Goal: Task Accomplishment & Management: Manage account settings

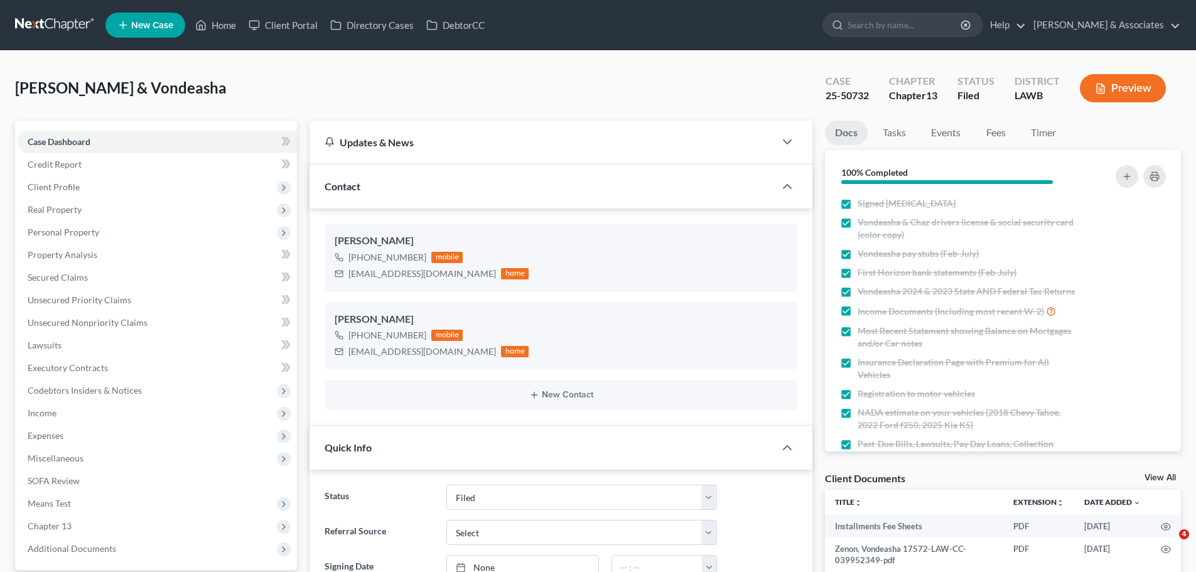
select select "8"
click at [224, 25] on link "Home" at bounding box center [215, 25] width 53 height 23
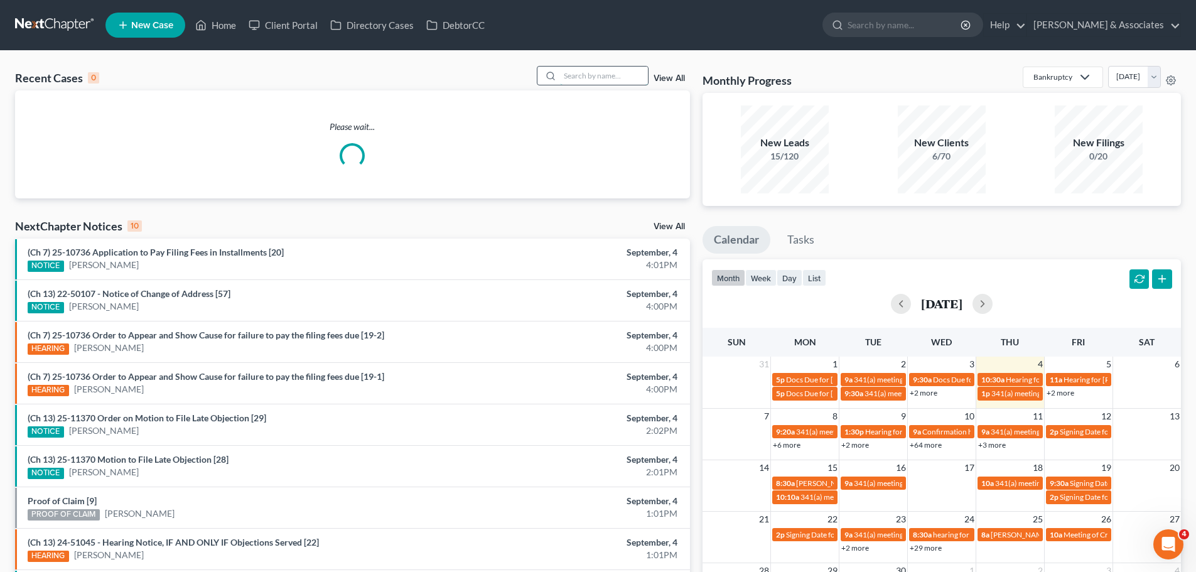
click at [588, 73] on input "search" at bounding box center [604, 76] width 88 height 18
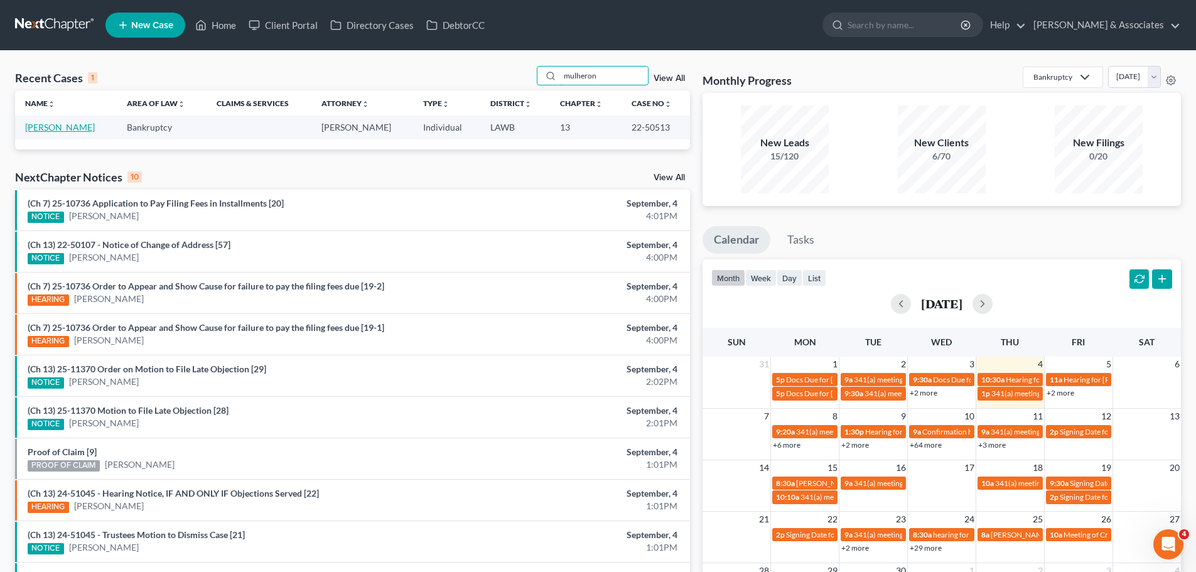
type input "mulheron"
click at [94, 129] on link "[PERSON_NAME]" at bounding box center [60, 127] width 70 height 11
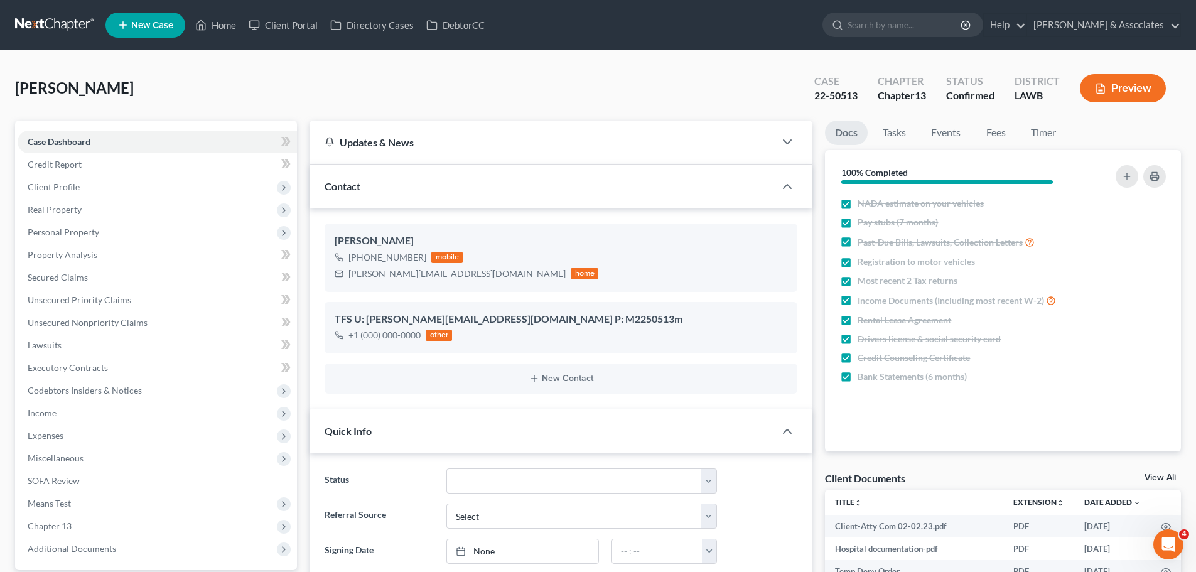
scroll to position [1167, 0]
drag, startPoint x: 360, startPoint y: 256, endPoint x: 421, endPoint y: 256, distance: 60.9
click at [421, 256] on div "[PHONE_NUMBER]" at bounding box center [388, 257] width 78 height 13
copy div "[PHONE_NUMBER]"
drag, startPoint x: 221, startPoint y: 21, endPoint x: 229, endPoint y: 46, distance: 26.2
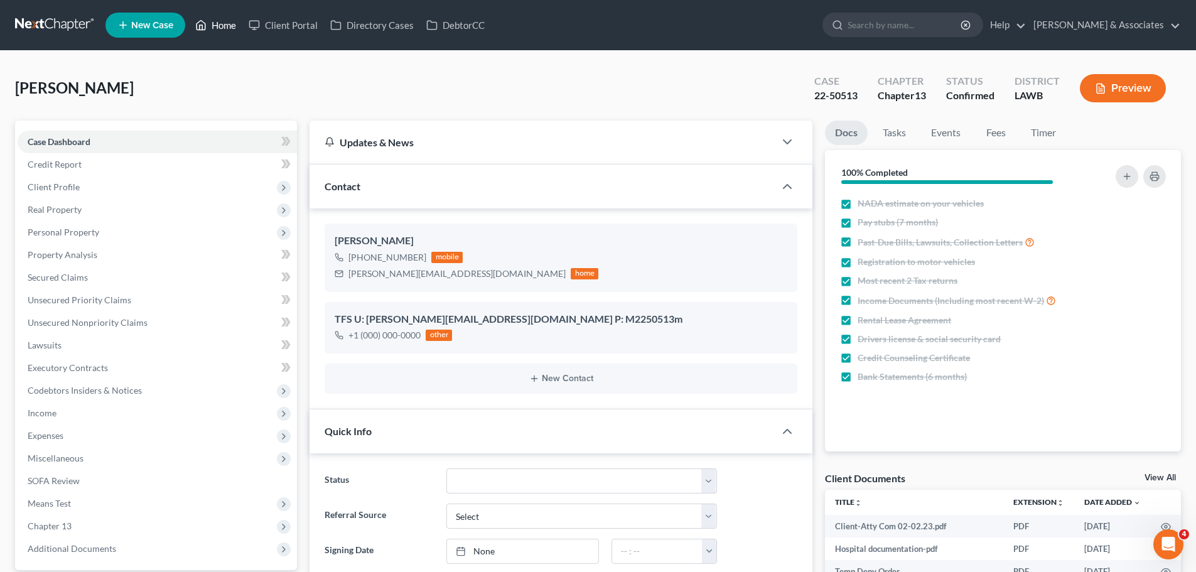
click at [221, 21] on link "Home" at bounding box center [215, 25] width 53 height 23
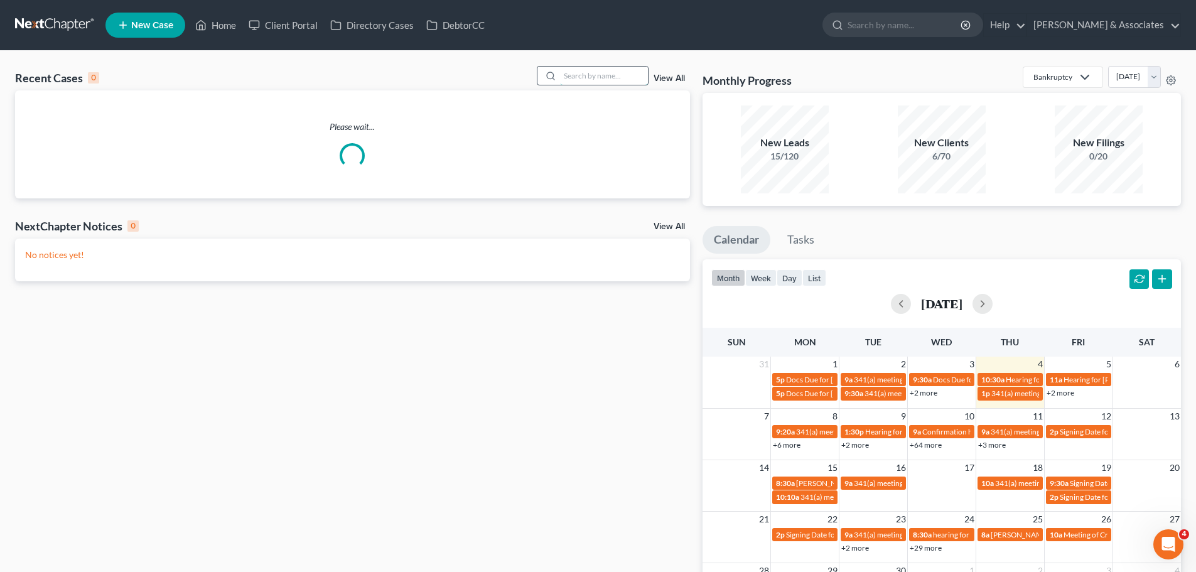
click at [593, 77] on input "search" at bounding box center [604, 76] width 88 height 18
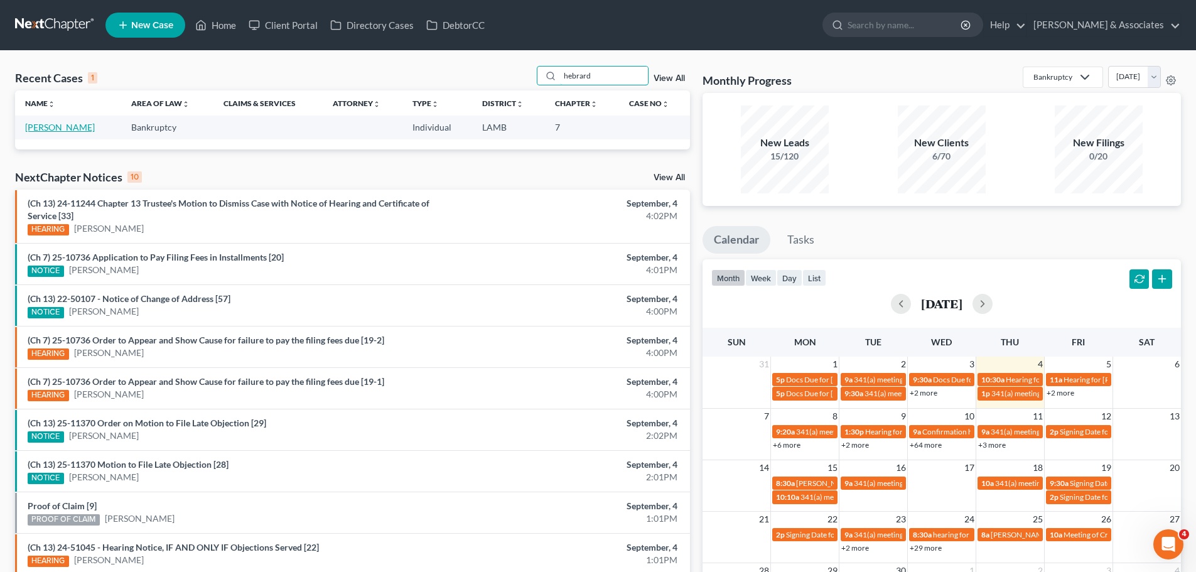
type input "hebrard"
click at [83, 126] on link "[PERSON_NAME]" at bounding box center [60, 127] width 70 height 11
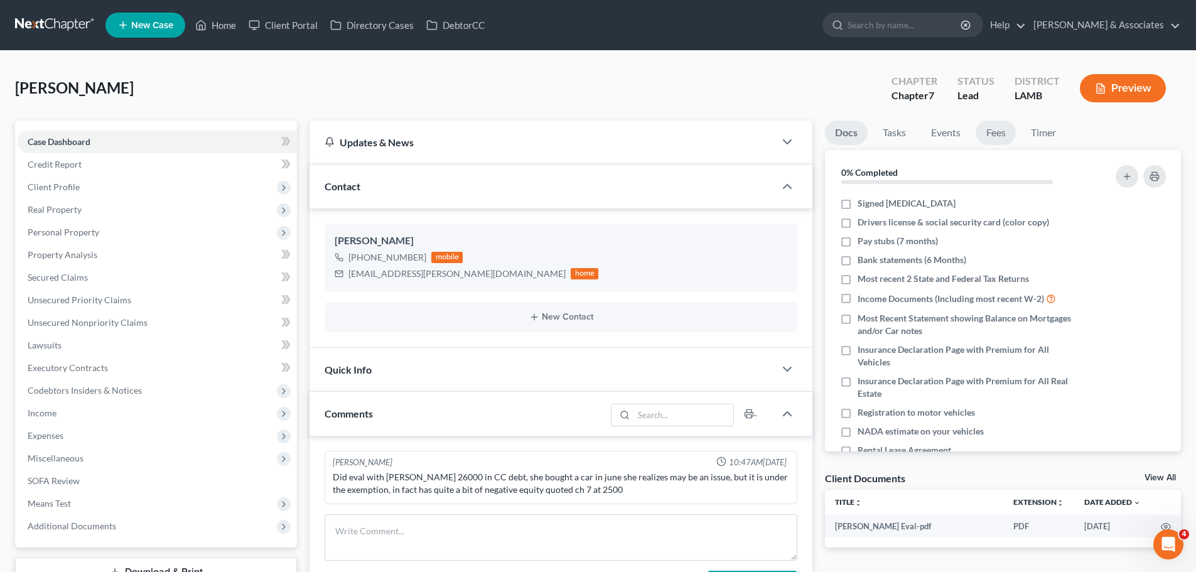
click at [1000, 134] on link "Fees" at bounding box center [996, 133] width 40 height 24
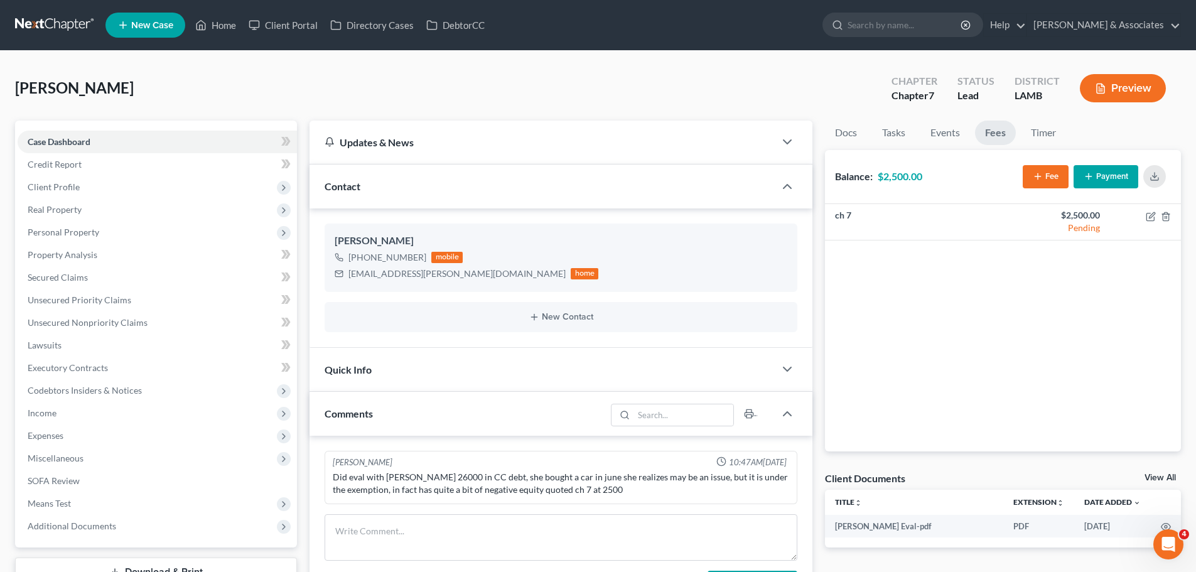
click at [1105, 176] on button "Payment" at bounding box center [1106, 176] width 65 height 23
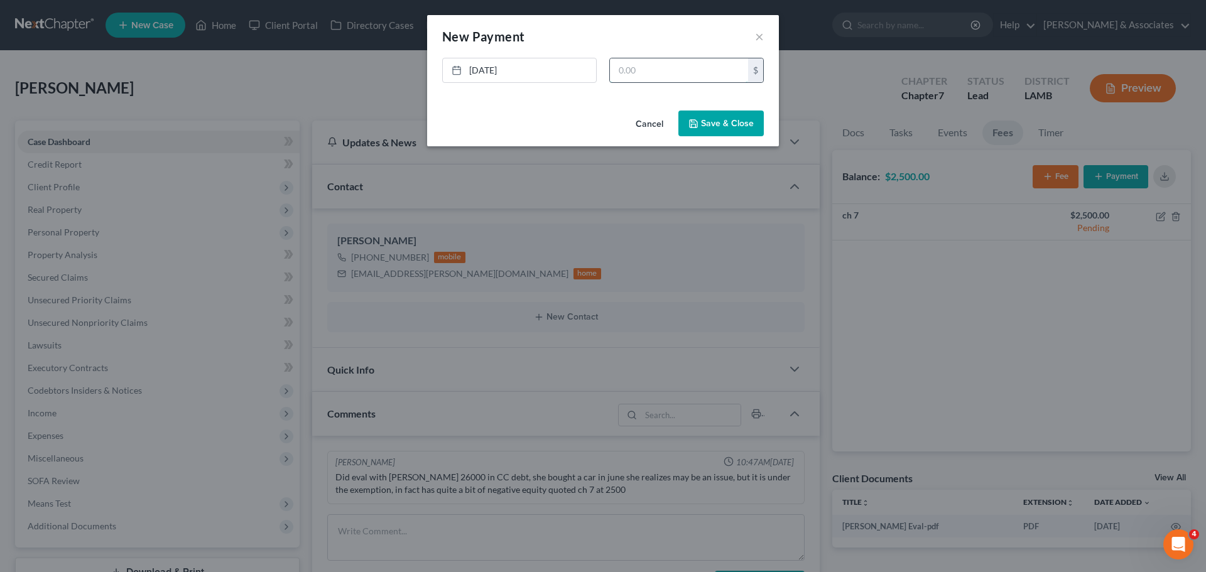
click at [619, 71] on input "text" at bounding box center [679, 70] width 138 height 24
type input "120.00"
click at [722, 131] on button "Save & Close" at bounding box center [720, 124] width 85 height 26
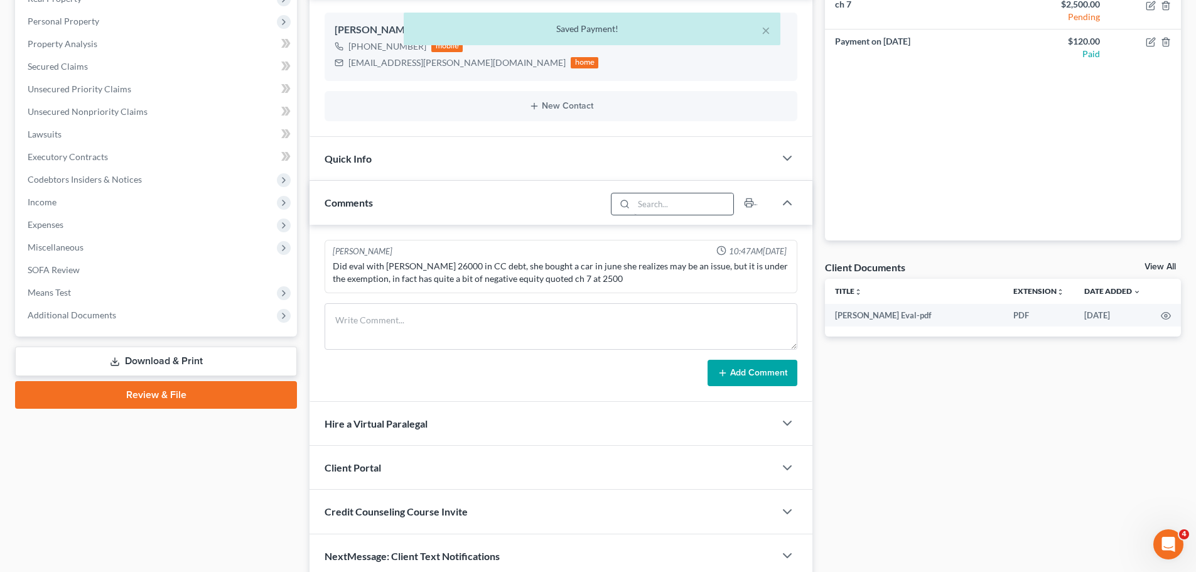
scroll to position [265, 0]
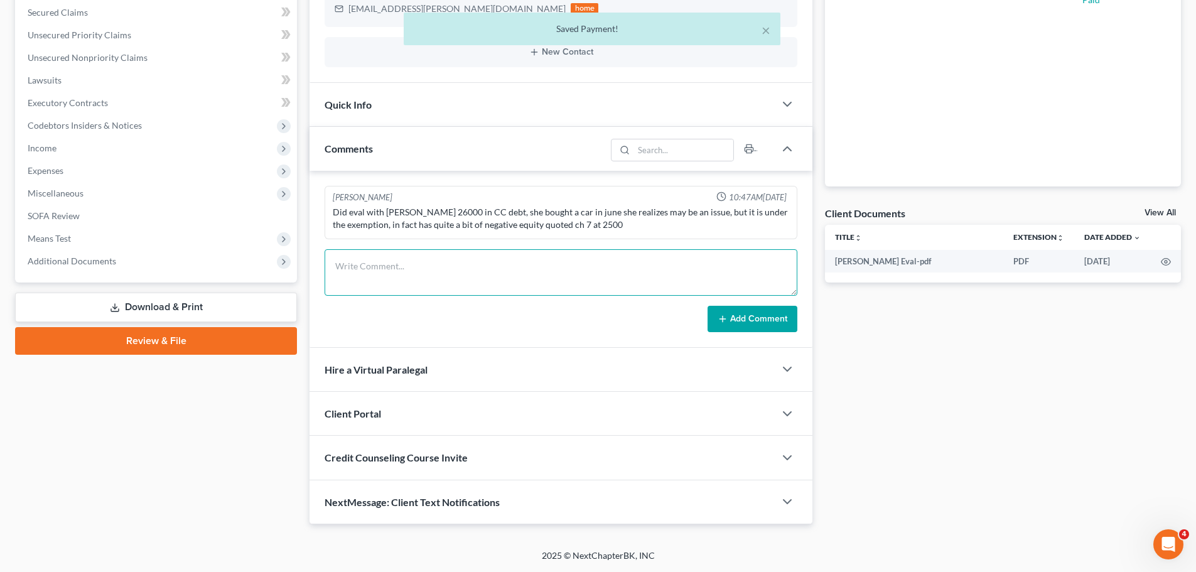
click at [398, 273] on textarea at bounding box center [561, 272] width 473 height 46
paste textarea "Just made a pmt of $120 [DATE] [PERSON_NAME] ID: 144107238 Said she would be pa…"
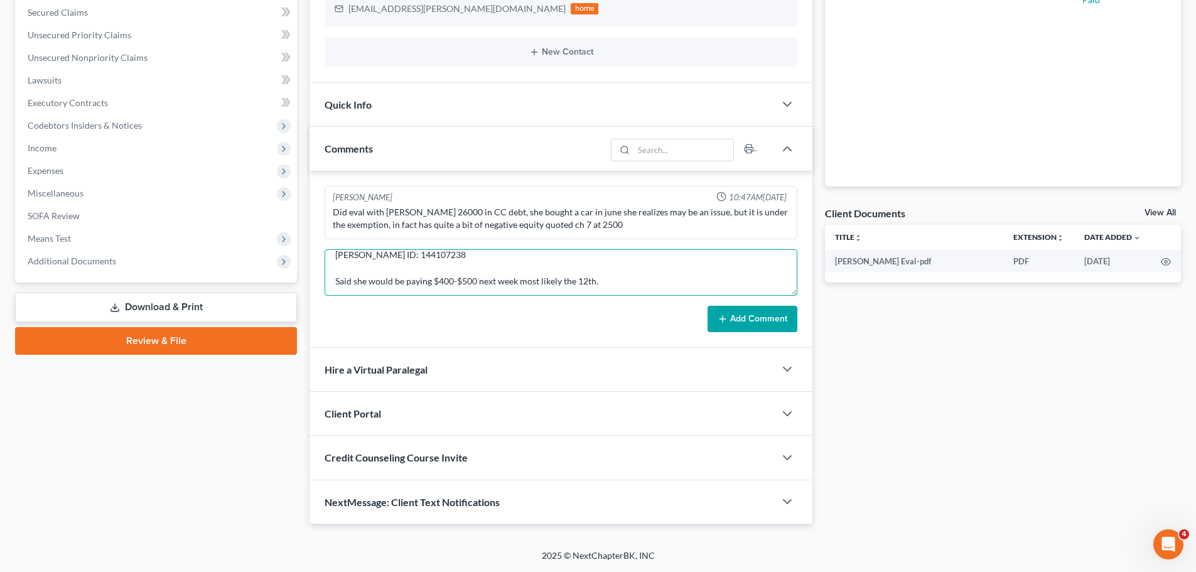
scroll to position [40, 0]
type textarea "Just made a pmt of $120 [DATE] [PERSON_NAME] ID: 144107238 Said she would be pa…"
click at [747, 311] on button "Add Comment" at bounding box center [753, 319] width 90 height 26
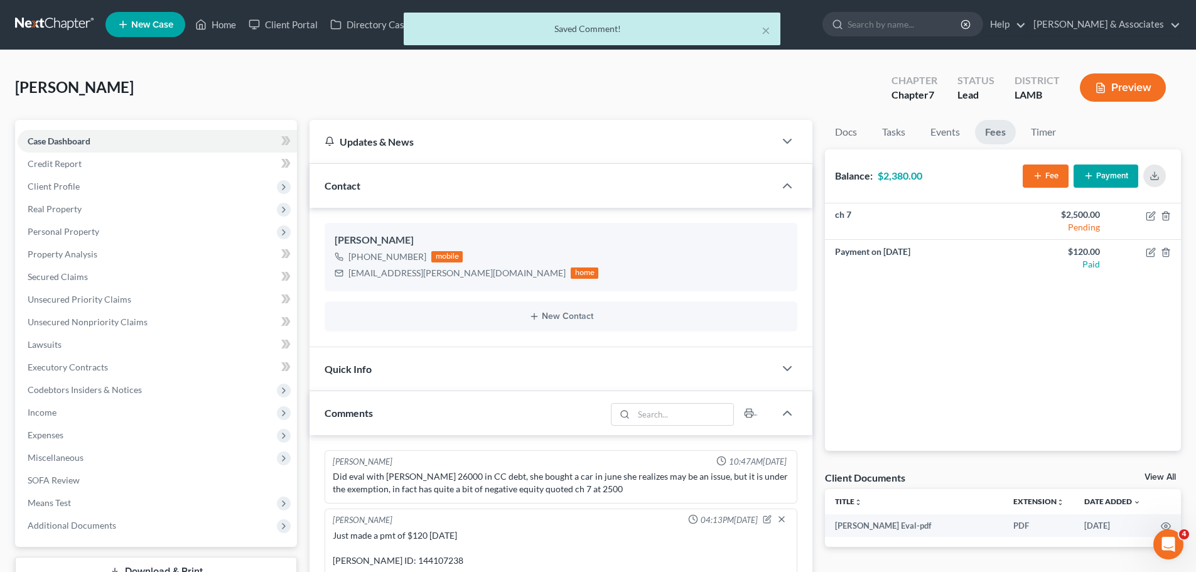
scroll to position [0, 0]
